Goal: Transaction & Acquisition: Purchase product/service

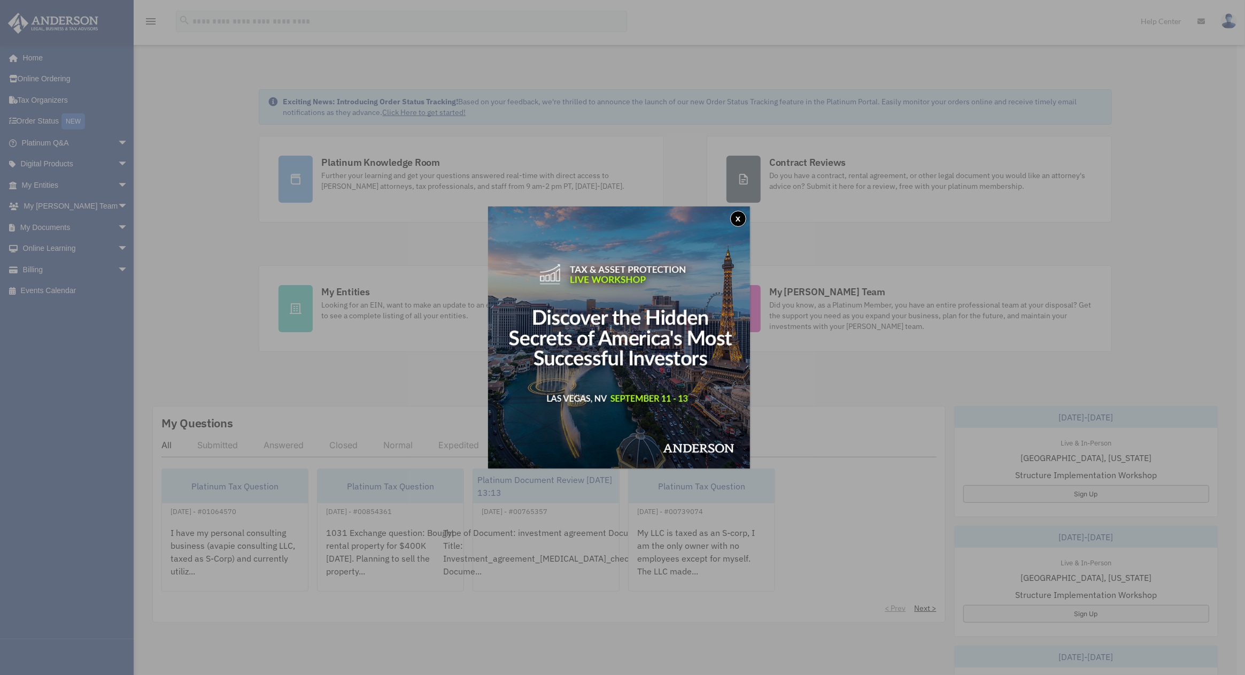
click at [743, 221] on button "x" at bounding box center [738, 219] width 16 height 16
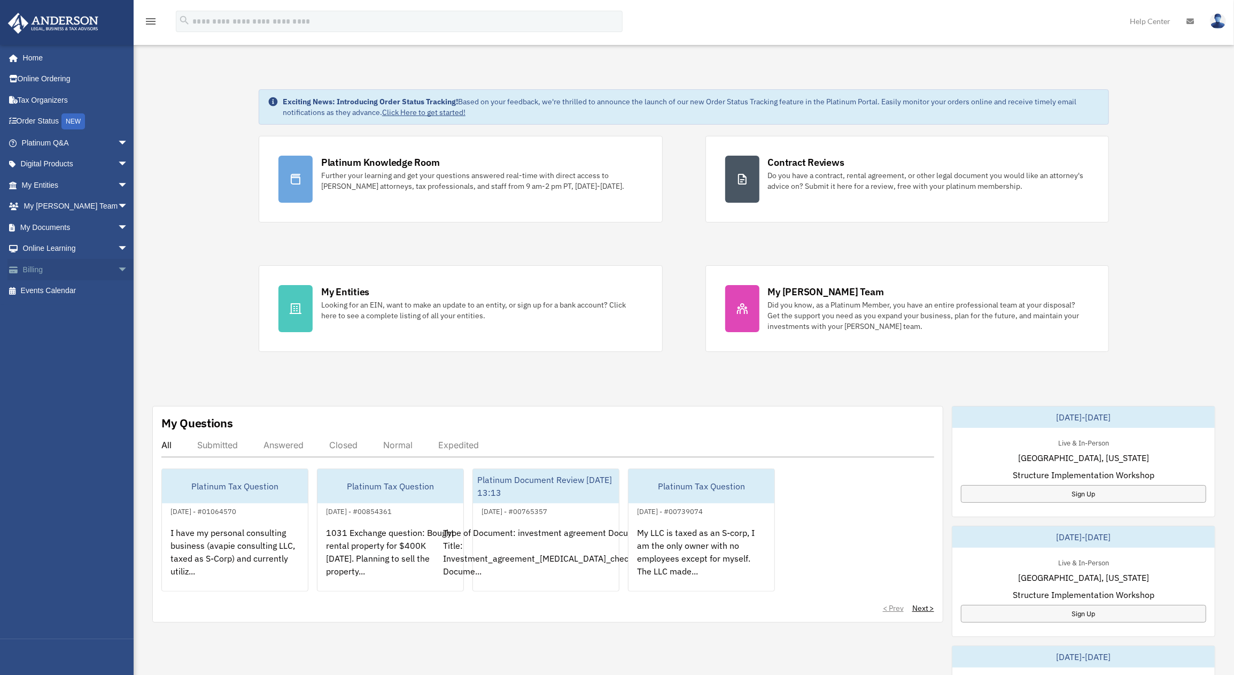
click at [41, 269] on link "Billing arrow_drop_down" at bounding box center [75, 269] width 137 height 21
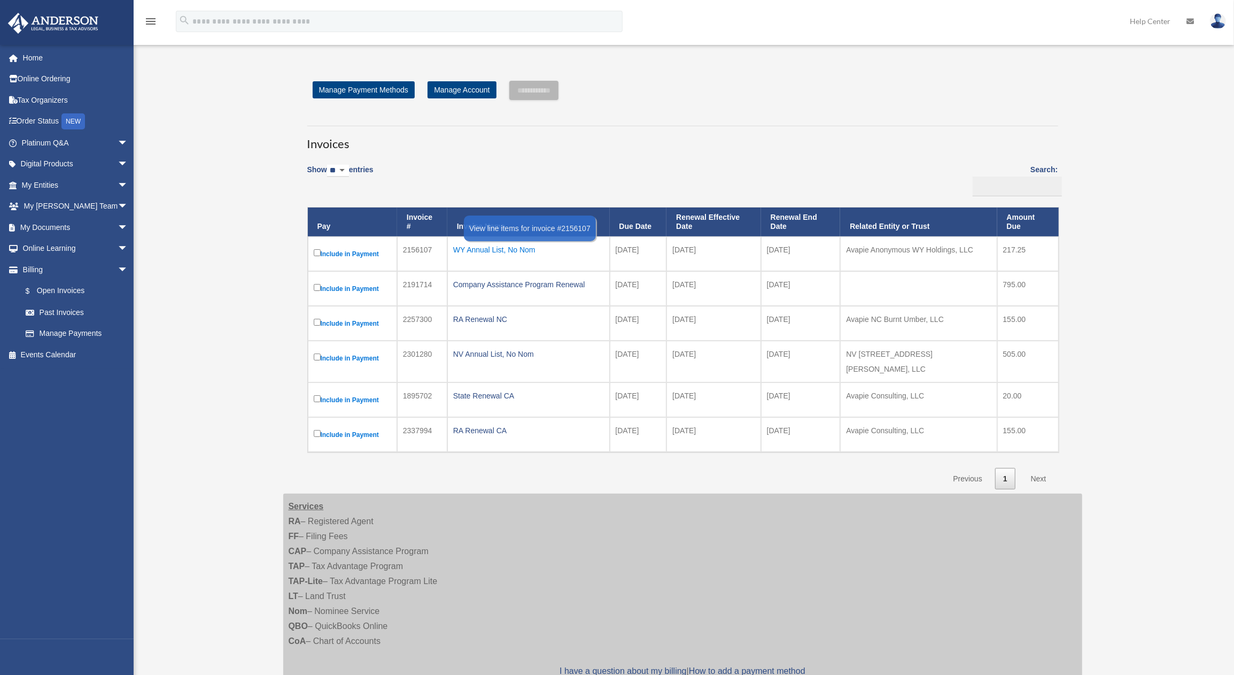
click at [495, 254] on div "WY Annual List, No Nom" at bounding box center [528, 249] width 151 height 15
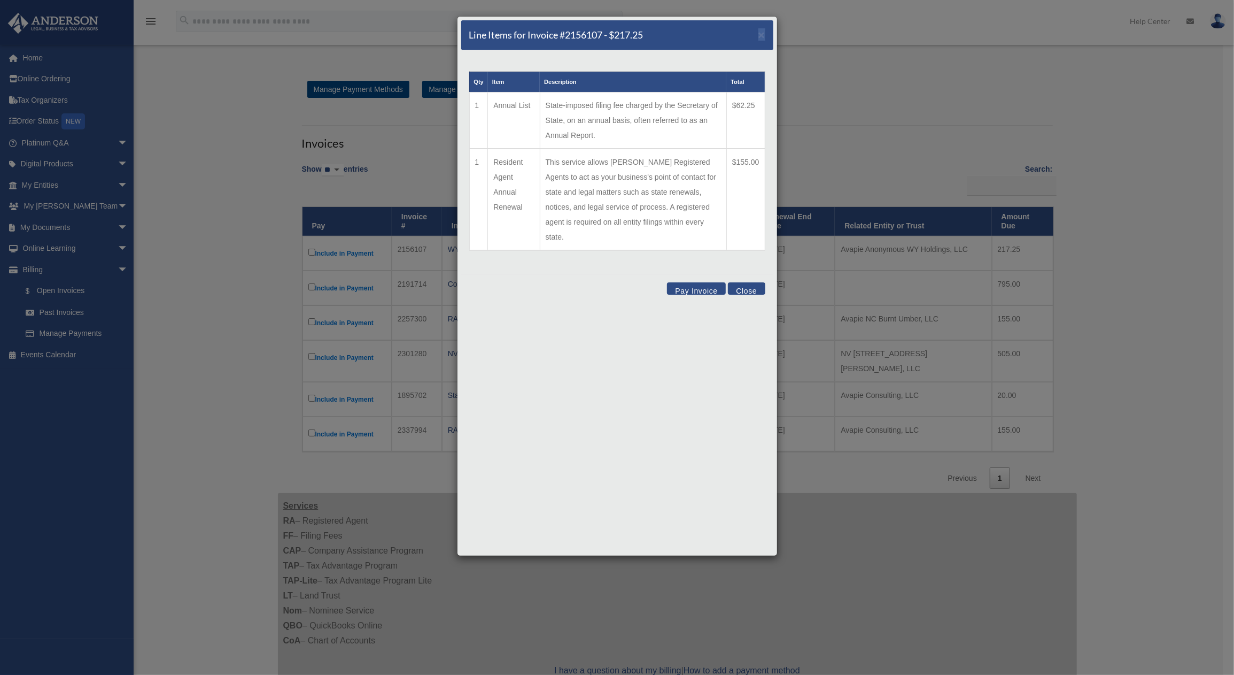
drag, startPoint x: 766, startPoint y: 33, endPoint x: 721, endPoint y: 45, distance: 46.7
click at [721, 45] on div "Line Items for Invoice #2156107 - $217.25 ×" at bounding box center [617, 35] width 312 height 30
click at [713, 282] on button "Pay Invoice" at bounding box center [696, 288] width 59 height 12
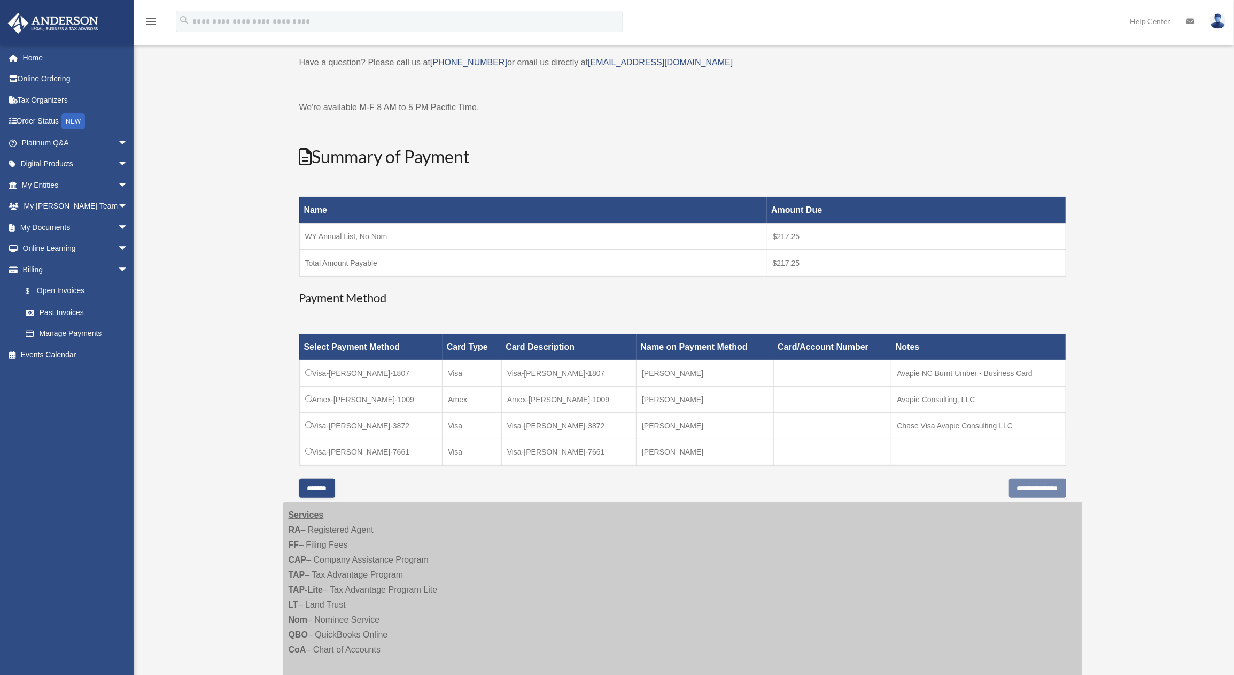
scroll to position [48, 0]
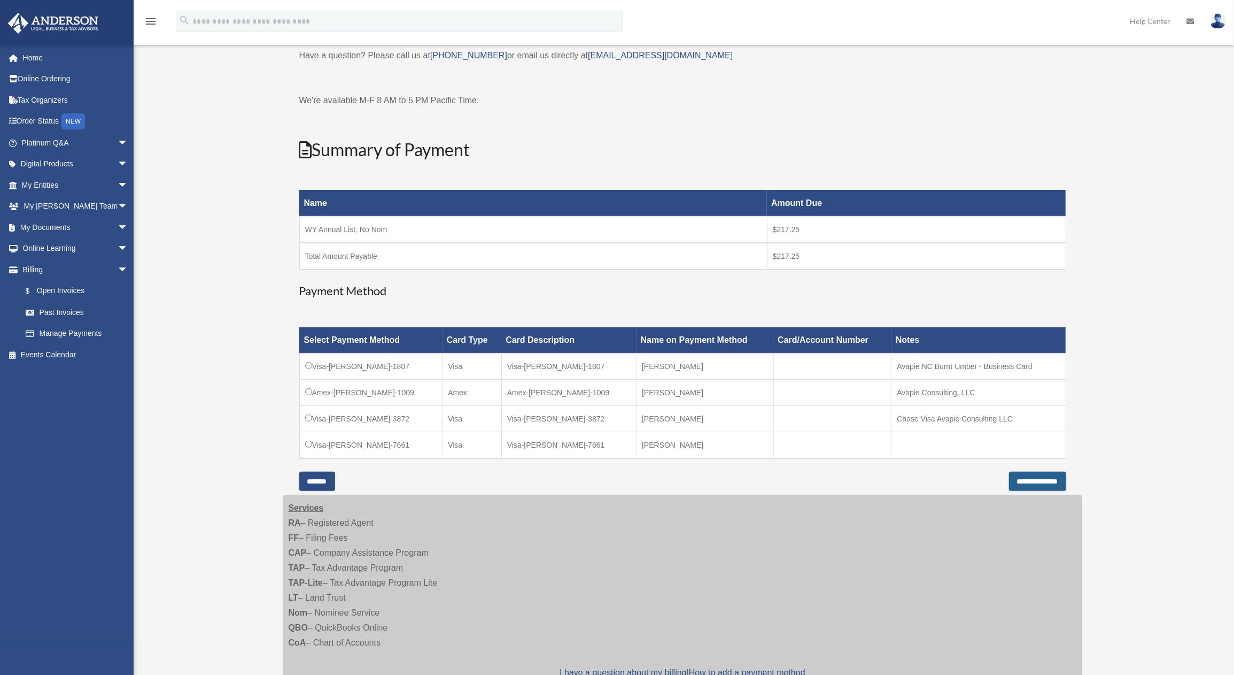
click at [1031, 480] on input "**********" at bounding box center [1037, 481] width 57 height 19
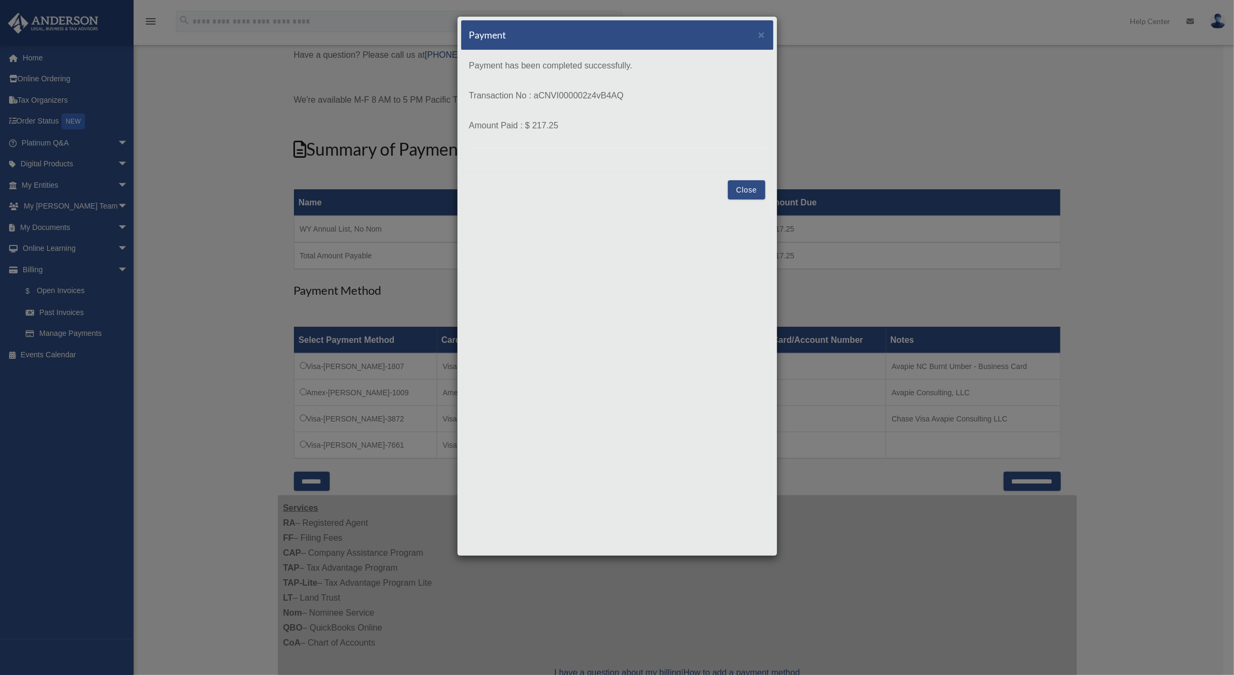
click at [742, 195] on button "Close" at bounding box center [746, 189] width 37 height 19
